Goal: Transaction & Acquisition: Purchase product/service

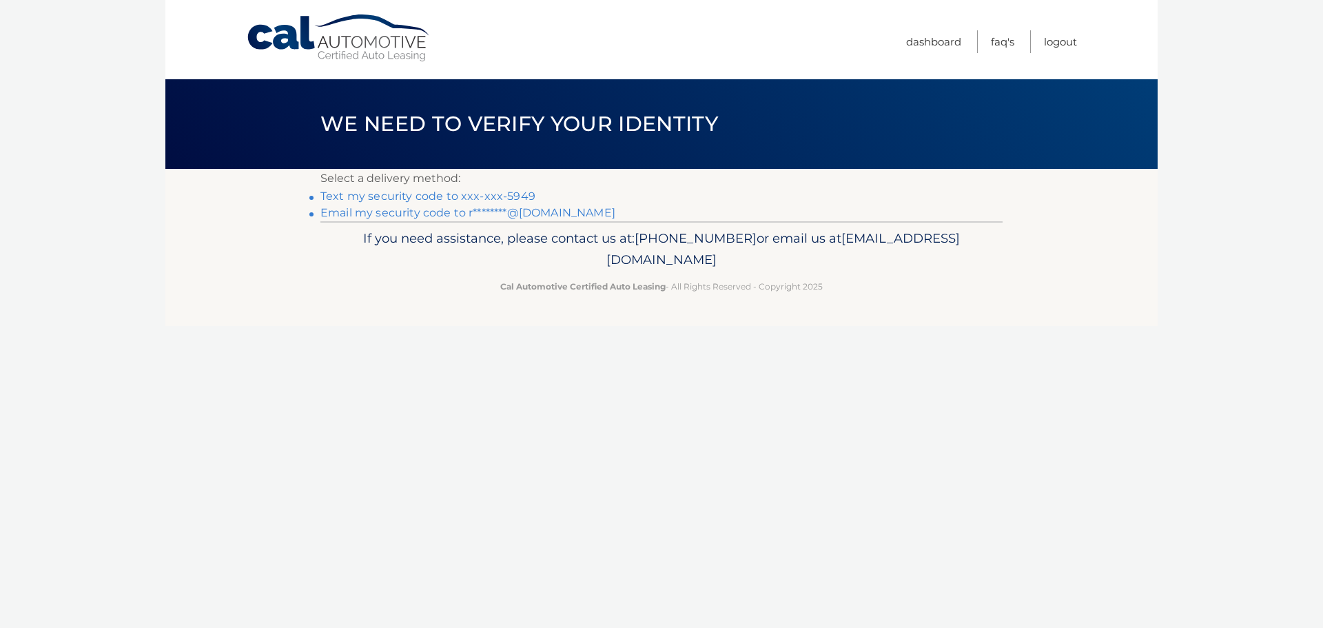
click at [506, 189] on link "Text my security code to xxx-xxx-5949" at bounding box center [427, 195] width 215 height 13
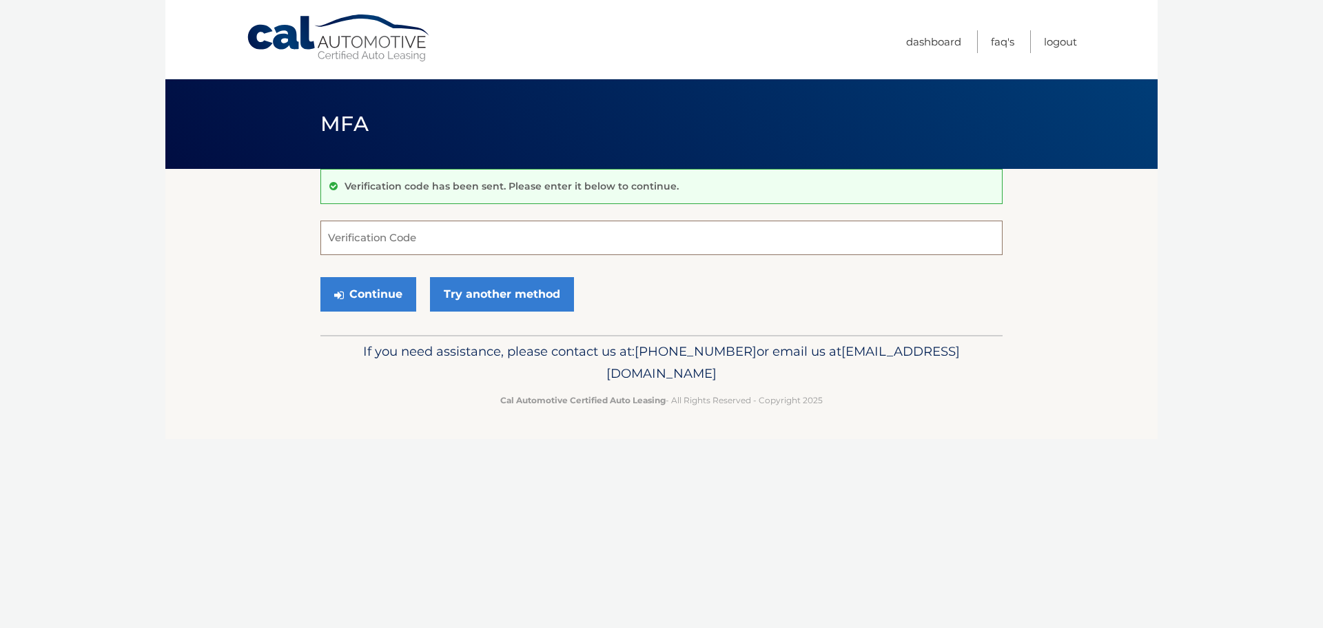
click at [398, 239] on input "Verification Code" at bounding box center [661, 237] width 682 height 34
type input "841461"
click at [344, 291] on button "Continue" at bounding box center [368, 294] width 96 height 34
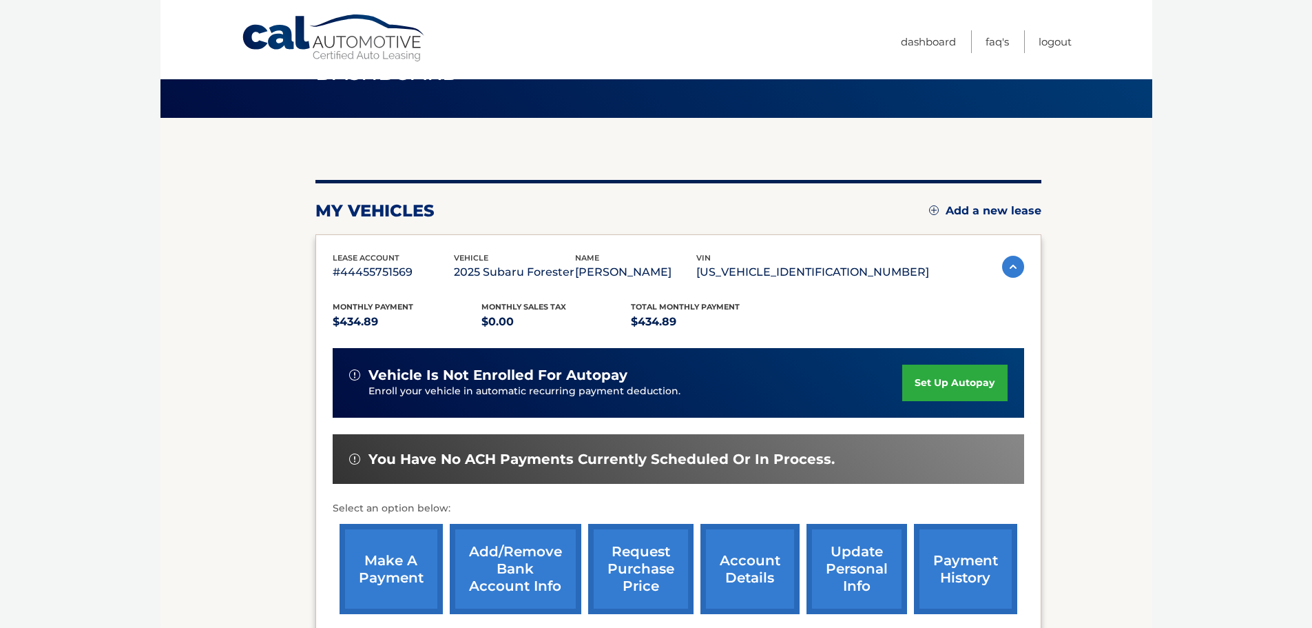
scroll to position [138, 0]
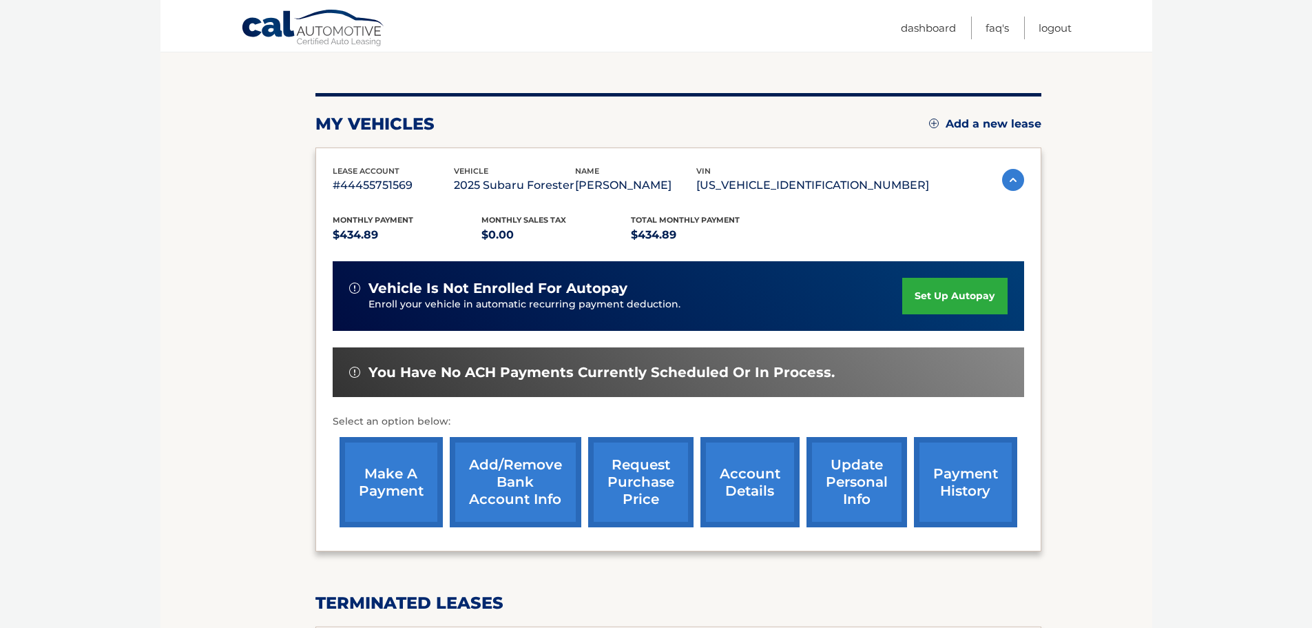
click at [399, 463] on link "make a payment" at bounding box center [391, 482] width 103 height 90
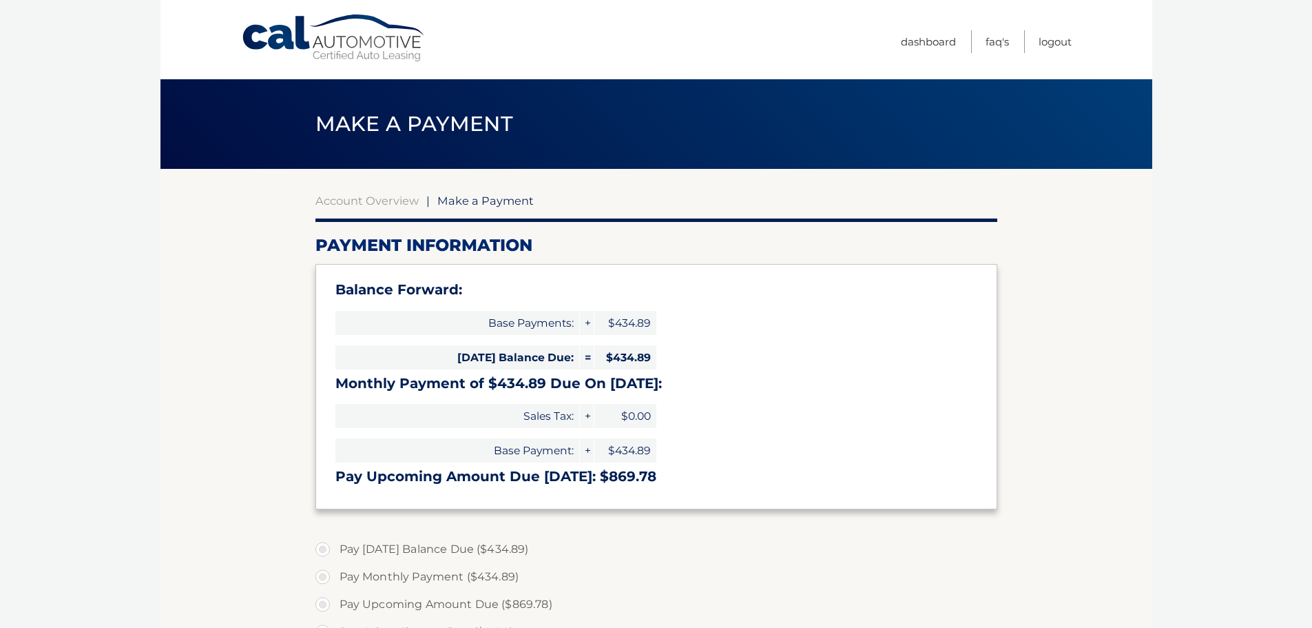
select select "ZjgwNTJkNWYtMTNlZi00MDAyLWJmY2ItMzg2ODJhNDJlYWQw"
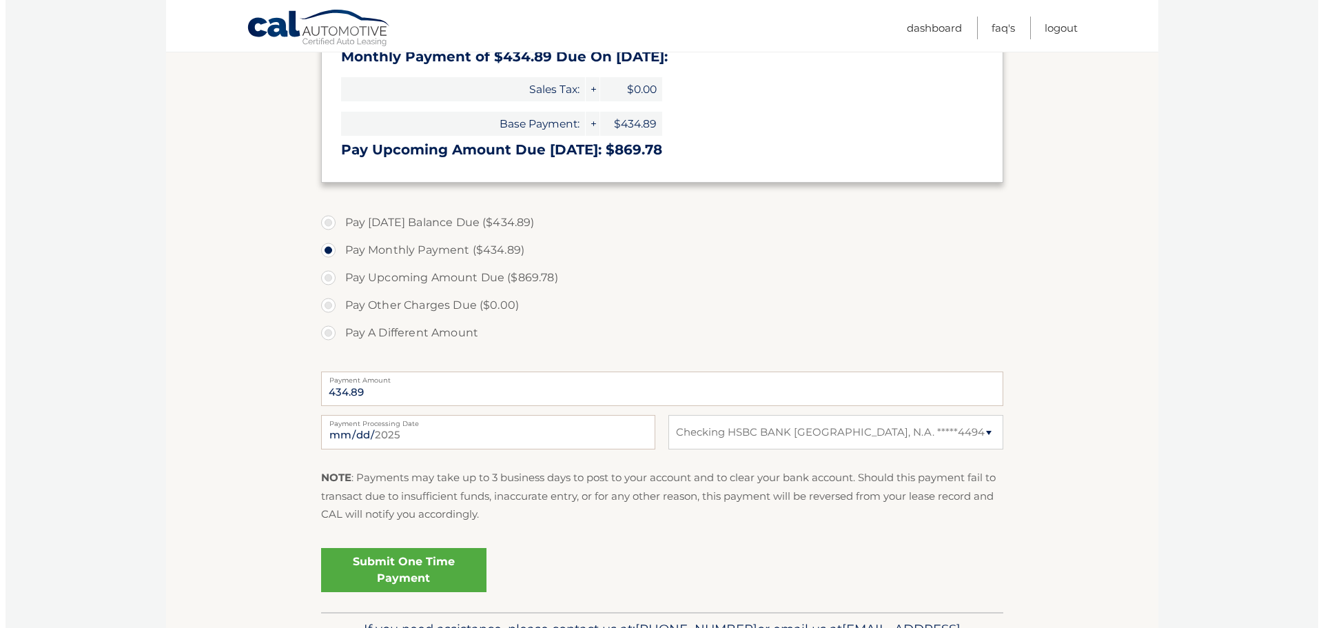
scroll to position [413, 0]
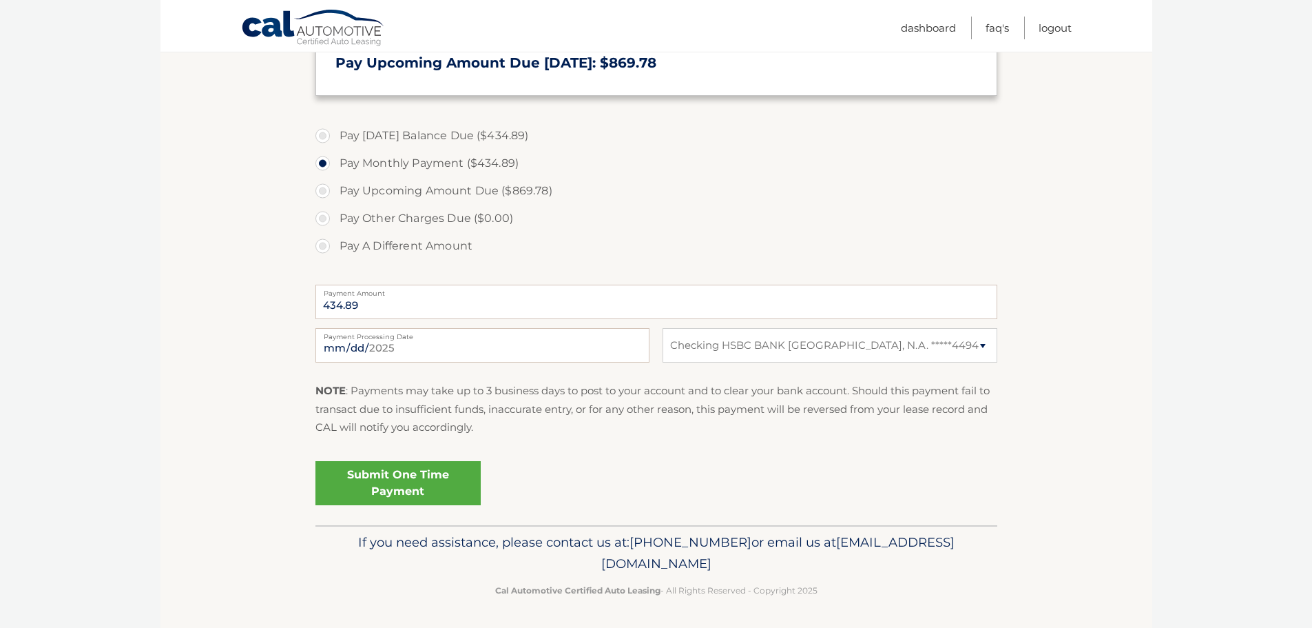
click at [388, 482] on link "Submit One Time Payment" at bounding box center [398, 483] width 165 height 44
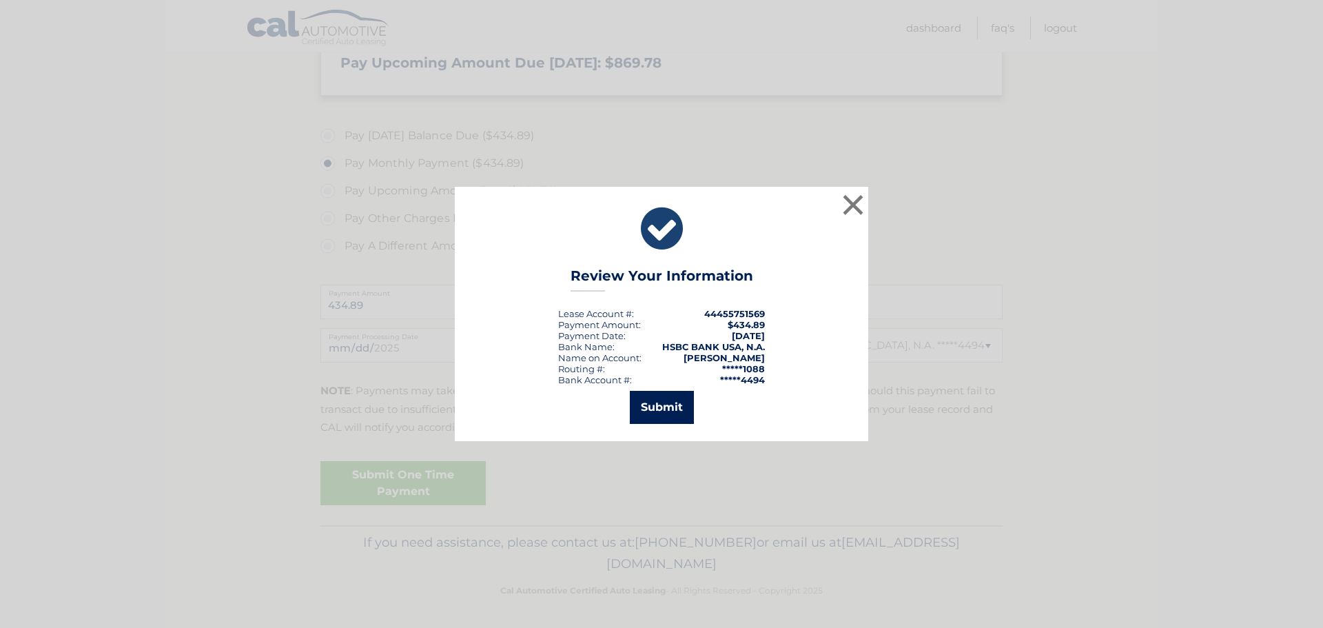
click at [668, 409] on button "Submit" at bounding box center [662, 407] width 64 height 33
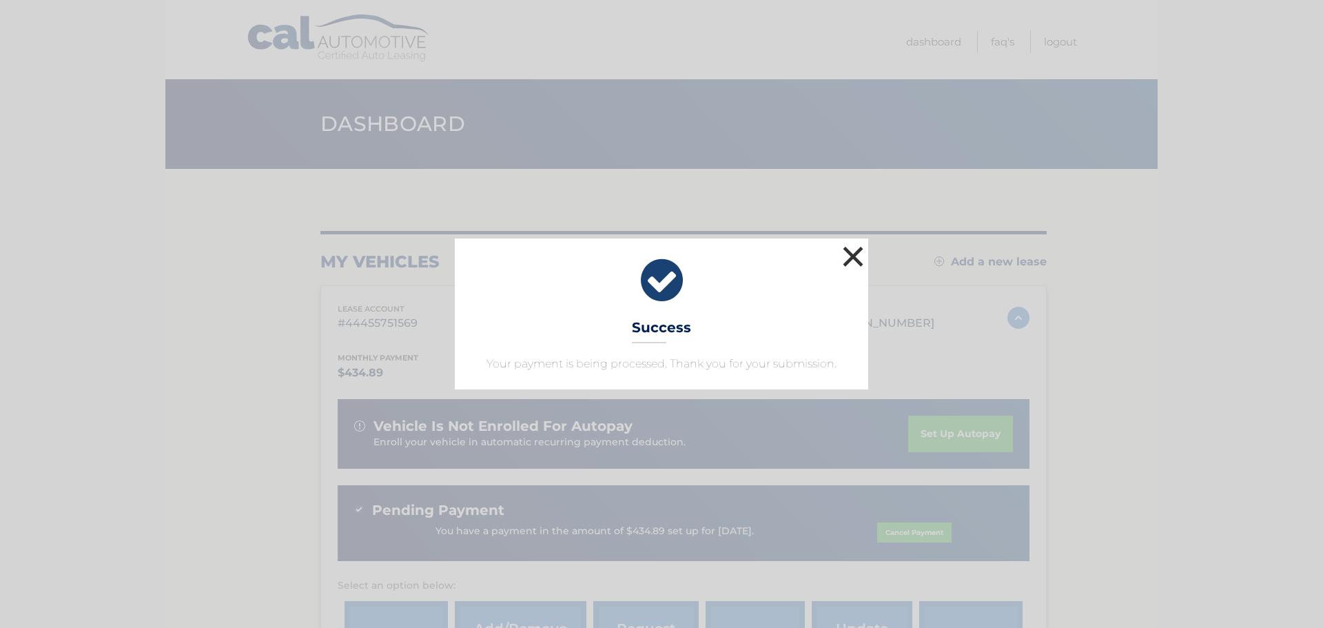
click at [856, 249] on button "×" at bounding box center [853, 257] width 28 height 28
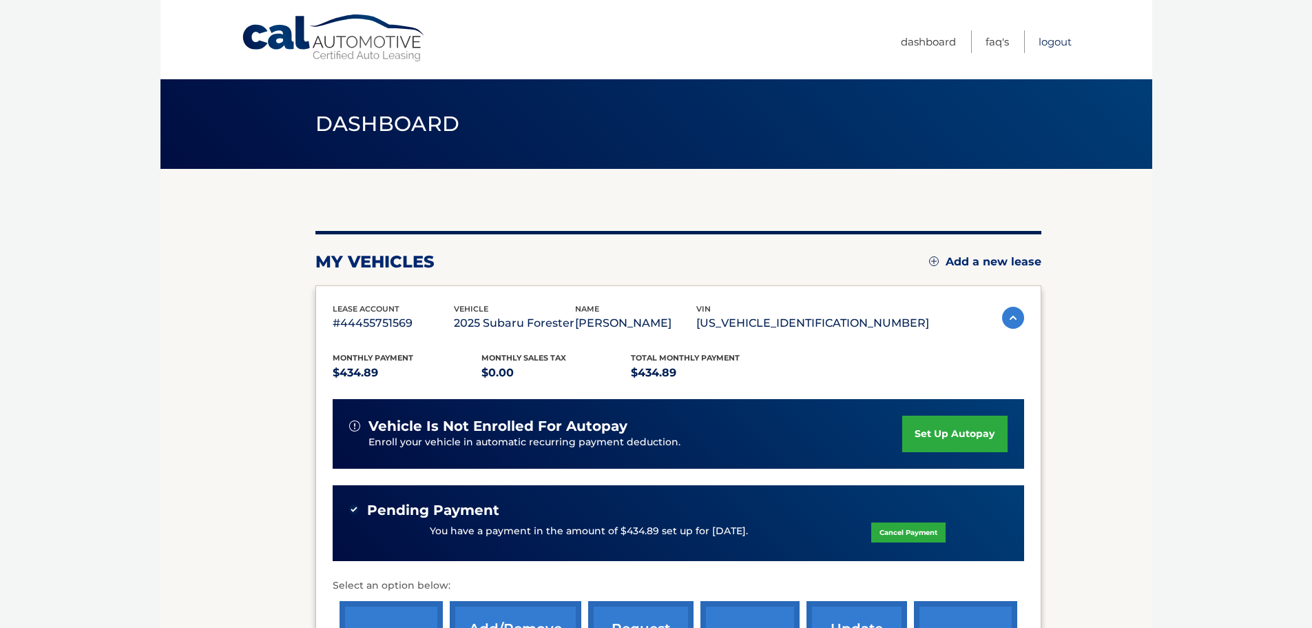
click at [1052, 41] on link "Logout" at bounding box center [1055, 41] width 33 height 23
